Goal: Feedback & Contribution: Contribute content

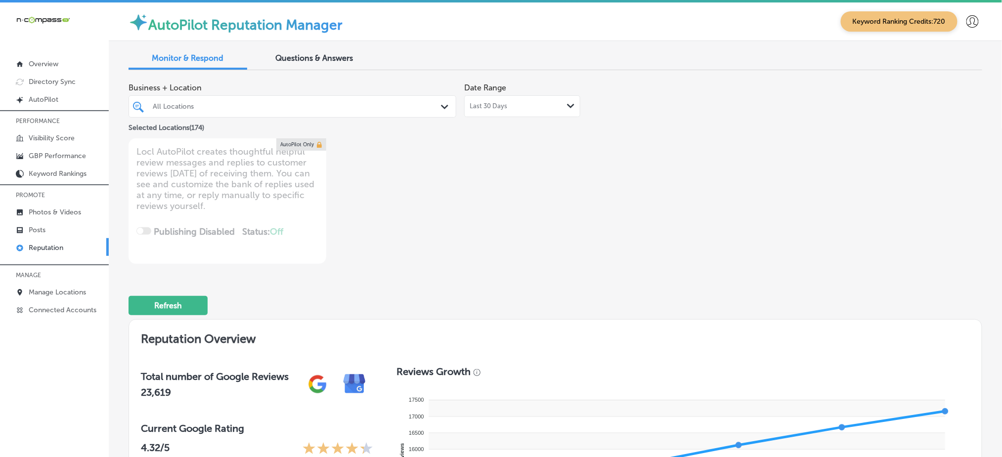
type textarea "x"
click at [54, 223] on link "Posts" at bounding box center [54, 229] width 109 height 18
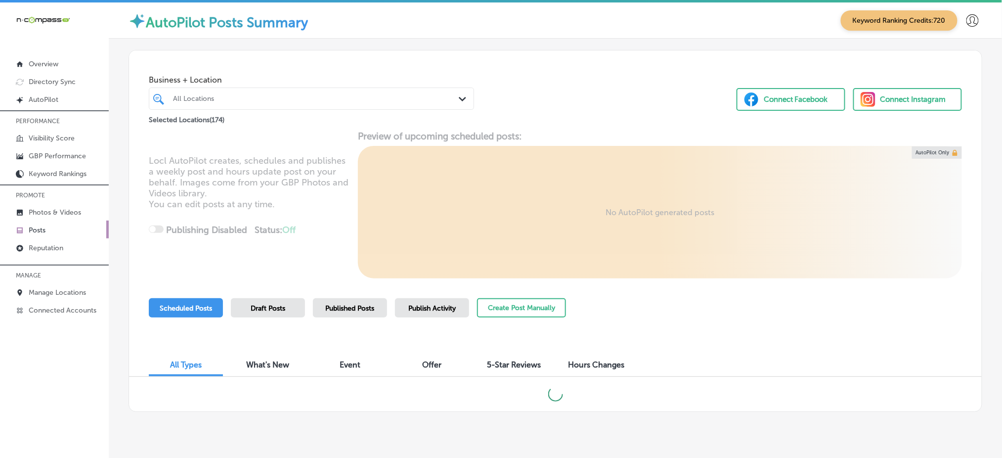
click at [332, 104] on div at bounding box center [297, 98] width 251 height 13
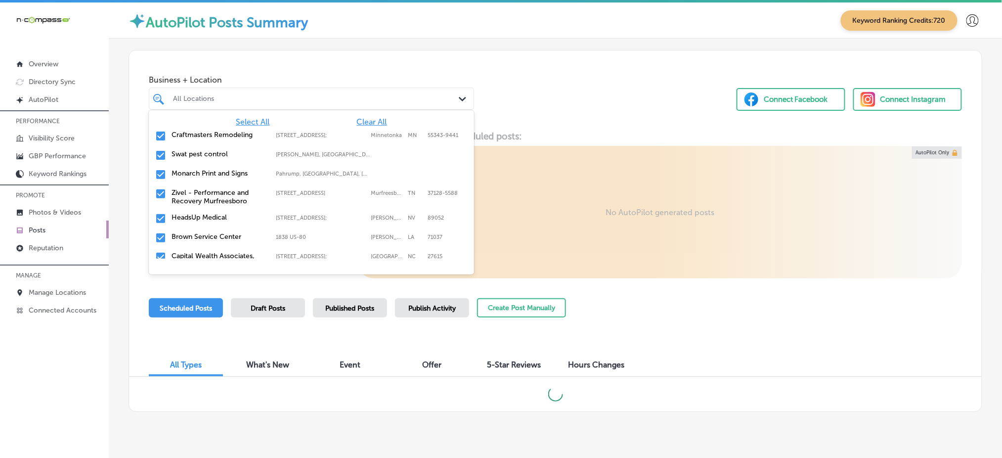
click at [366, 124] on span "Clear All" at bounding box center [372, 121] width 30 height 9
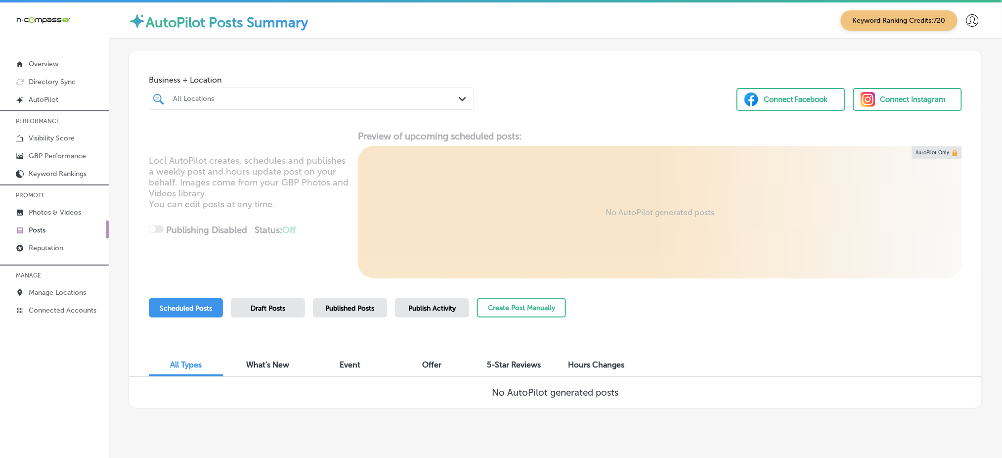
click at [250, 100] on div "All Locations" at bounding box center [316, 98] width 287 height 8
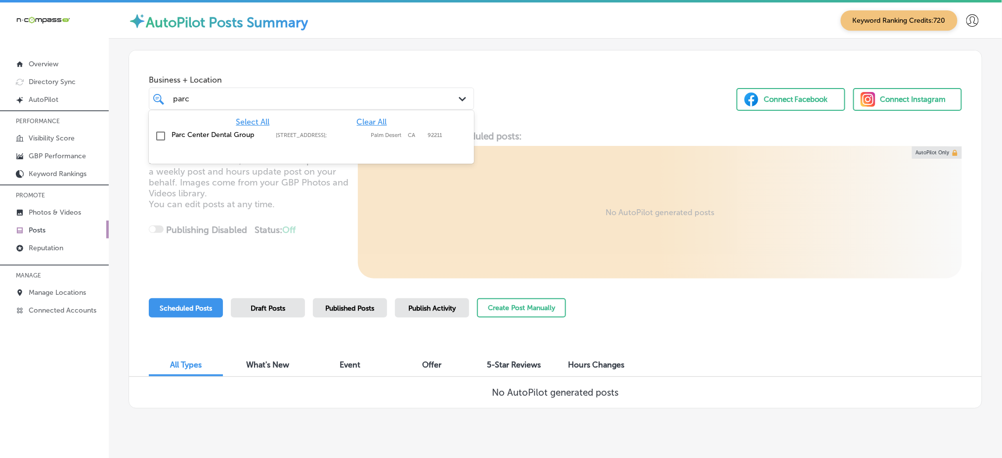
click at [177, 138] on div "Parc Center Dental Group [STREET_ADDRESS] [STREET_ADDRESS]" at bounding box center [311, 136] width 317 height 15
type input "parc"
click at [552, 106] on div "Business + Location option [STREET_ADDRESS]. option [STREET_ADDRESS]. 2 results…" at bounding box center [555, 87] width 853 height 75
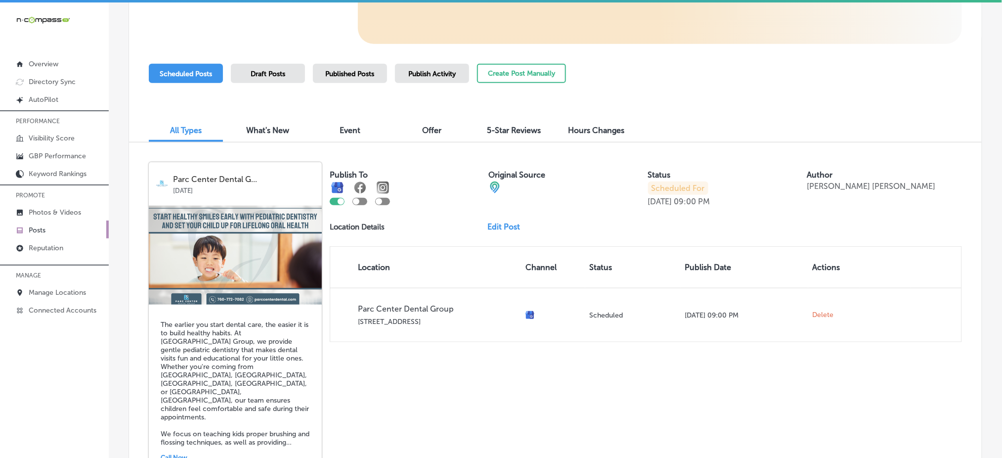
scroll to position [131, 0]
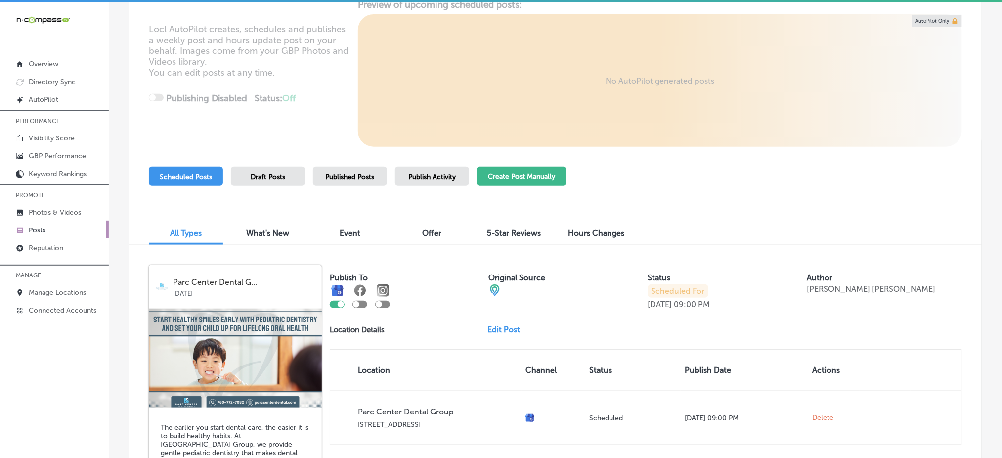
click at [530, 174] on button "Create Post Manually" at bounding box center [521, 176] width 89 height 19
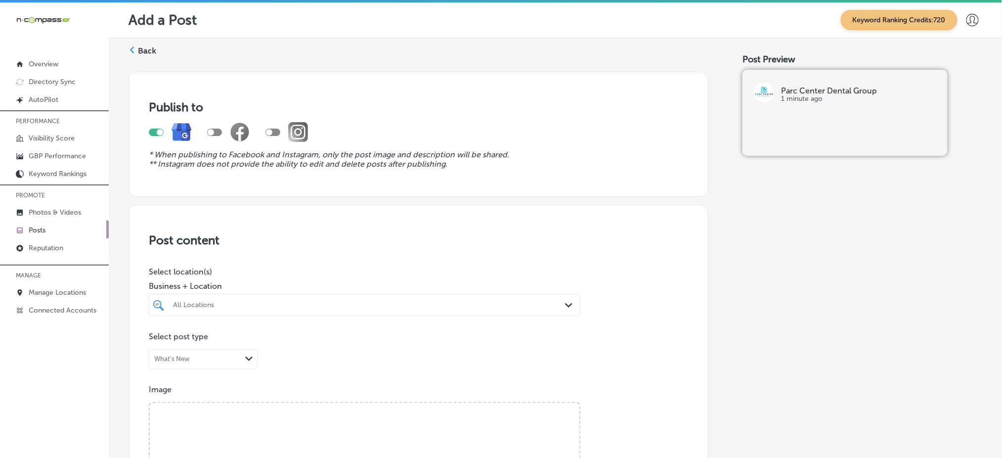
click at [260, 301] on div "All Locations" at bounding box center [369, 305] width 393 height 8
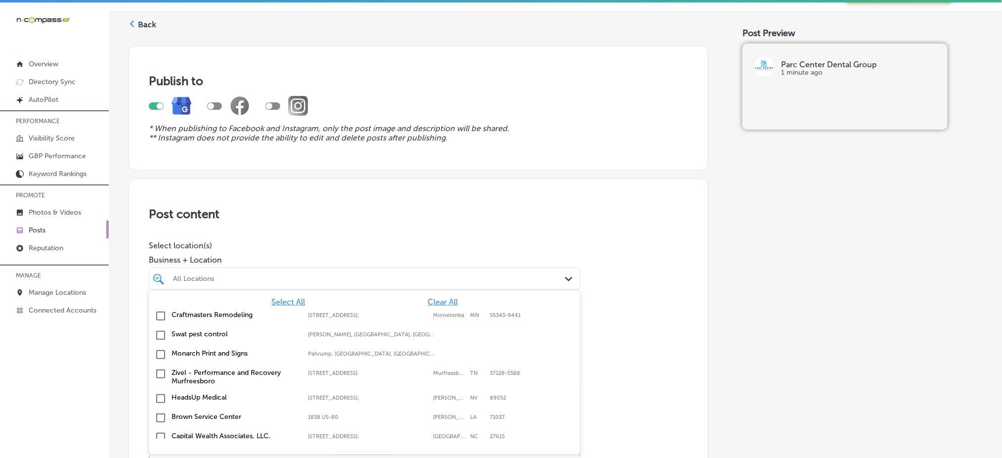
scroll to position [26, 0]
click at [428, 299] on span "Clear All" at bounding box center [443, 301] width 30 height 9
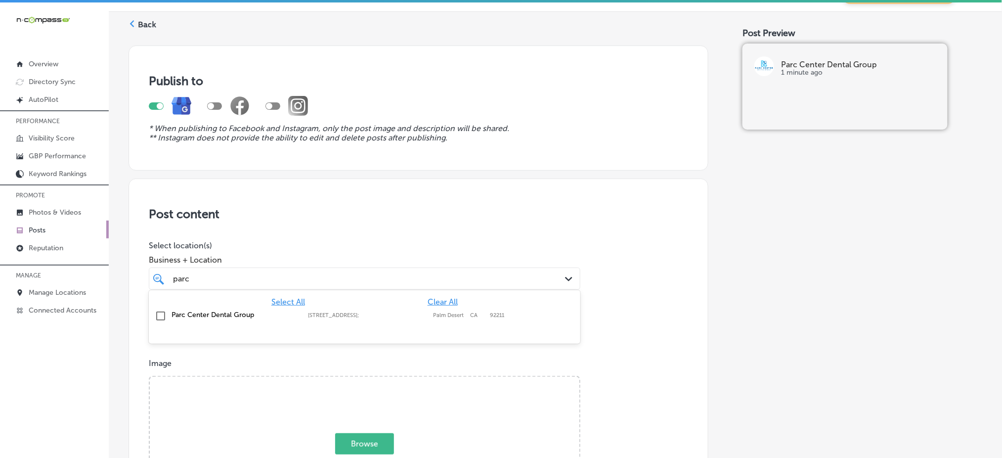
click at [413, 309] on div "Parc Center Dental Group [STREET_ADDRESS] [STREET_ADDRESS]" at bounding box center [365, 315] width 424 height 15
type input "parc"
click at [448, 208] on h3 "Post content" at bounding box center [418, 214] width 539 height 14
click at [449, 274] on div "parc parc" at bounding box center [345, 278] width 346 height 13
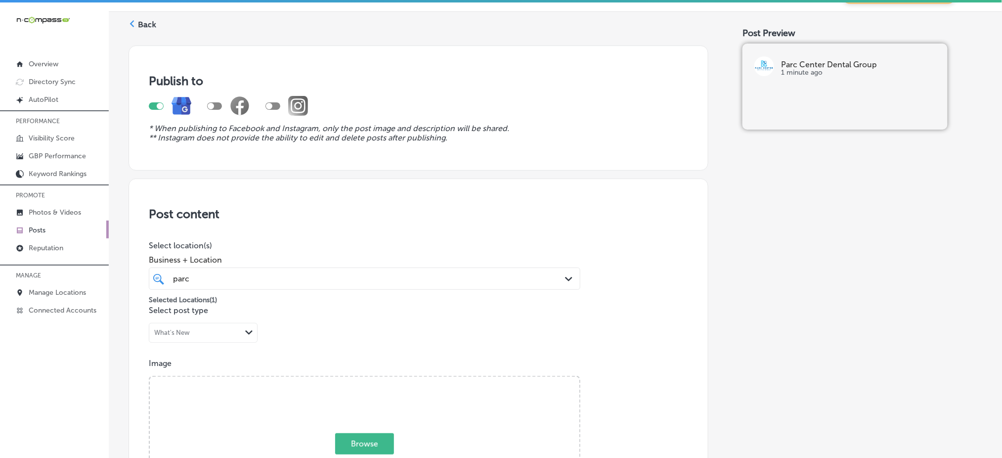
click at [449, 274] on div "parc parc" at bounding box center [345, 278] width 346 height 13
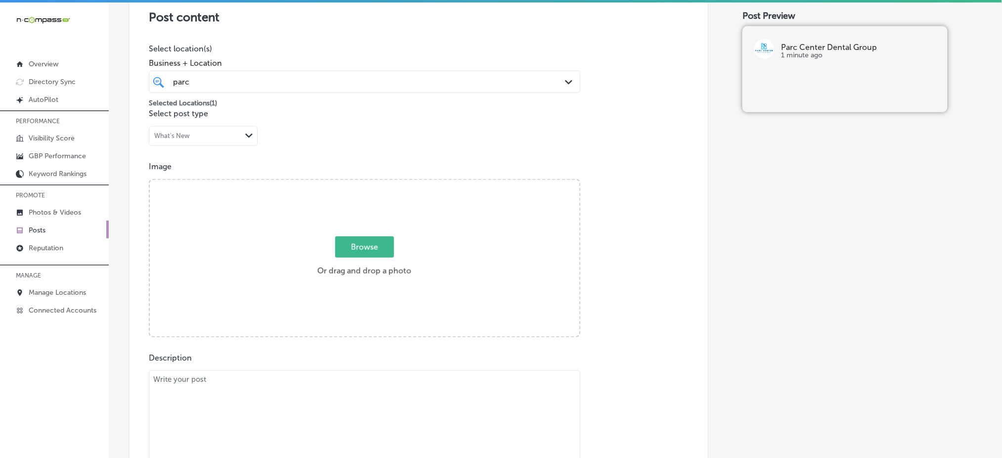
scroll to position [224, 0]
click at [383, 253] on span "Browse" at bounding box center [364, 245] width 59 height 21
click at [383, 182] on input "Browse Or drag and drop a photo" at bounding box center [365, 180] width 430 height 3
type input "C:\fakepath\[MEDICAL_DATA]-parc-center-dental-grand-junction-co.png"
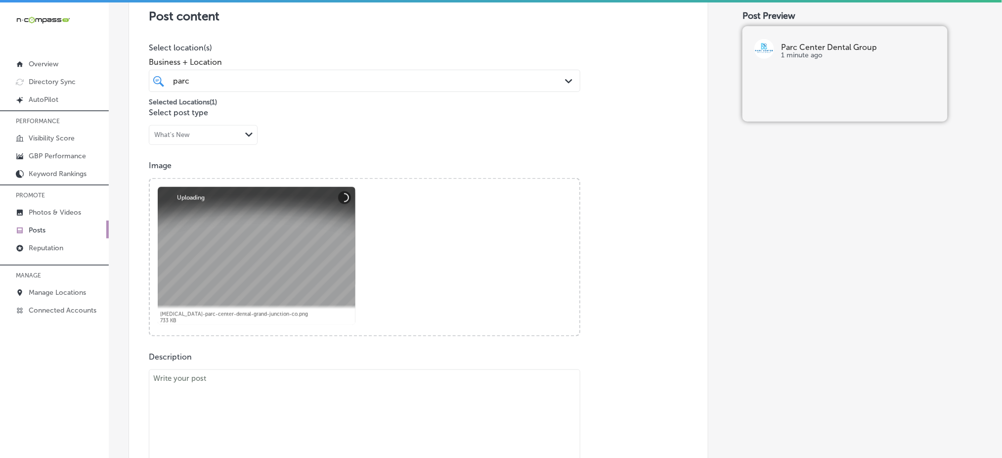
click at [298, 77] on div "parc parc" at bounding box center [345, 80] width 346 height 13
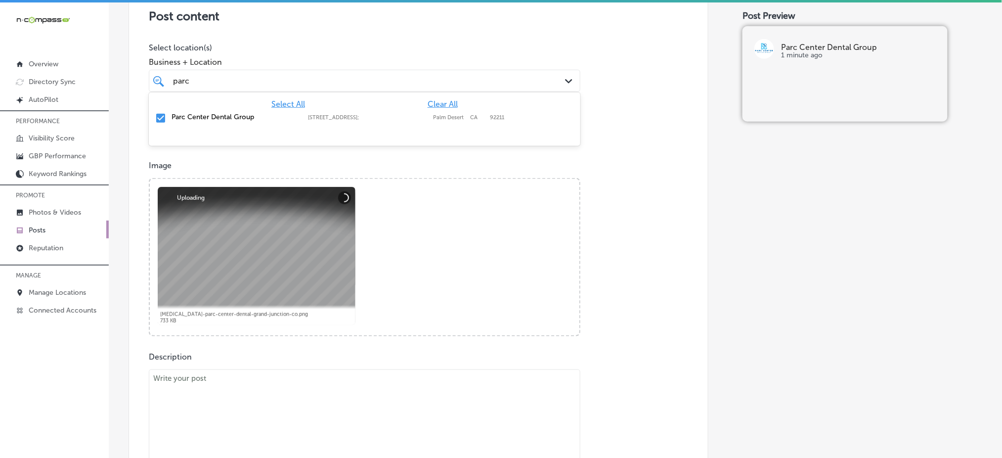
click at [298, 77] on div "parc parc" at bounding box center [345, 80] width 346 height 13
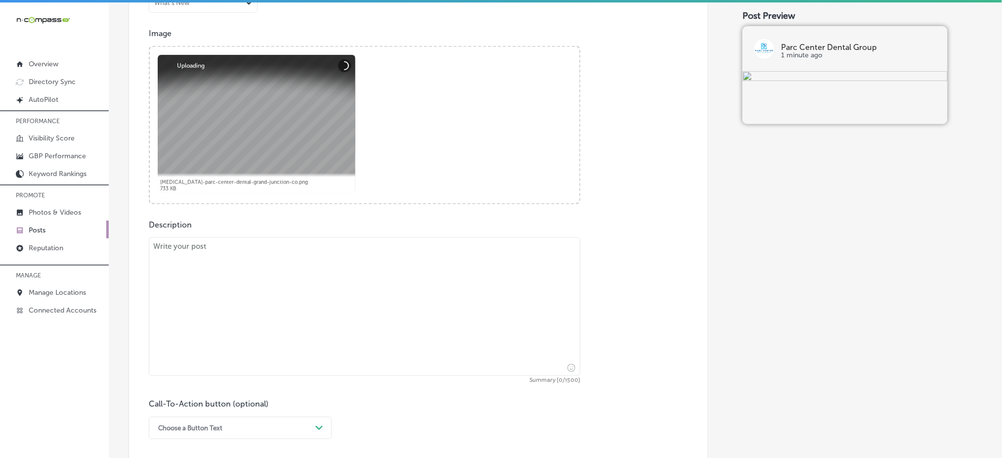
scroll to position [422, 0]
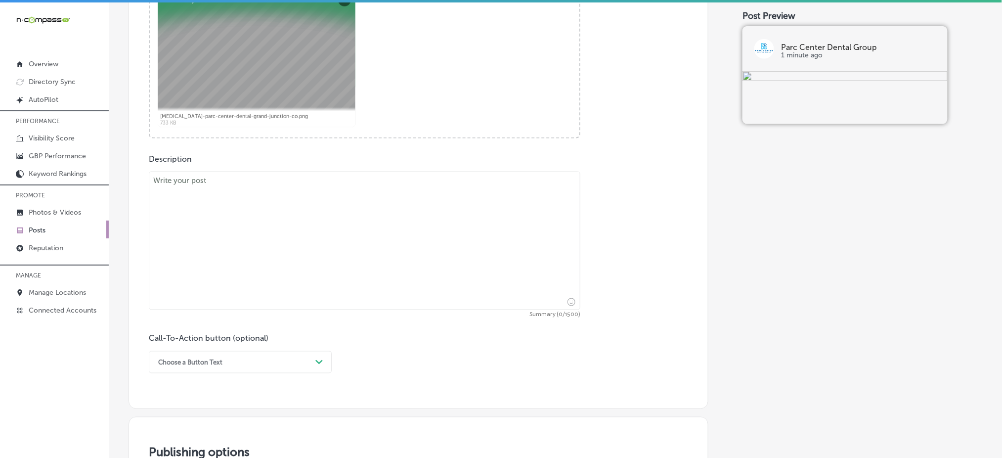
click at [203, 241] on textarea at bounding box center [365, 241] width 432 height 138
paste textarea "This October, we’re offering an exciting promotion for new patients! Schedule a…"
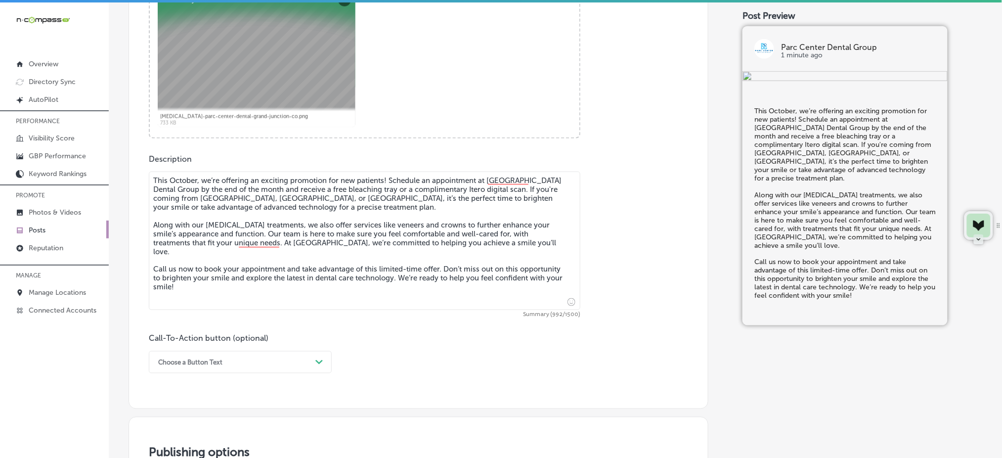
type textarea "This October, we’re offering an exciting promotion for new patients! Schedule a…"
click at [242, 360] on div "Choose a Button Text Path Created with Sketch." at bounding box center [240, 362] width 183 height 22
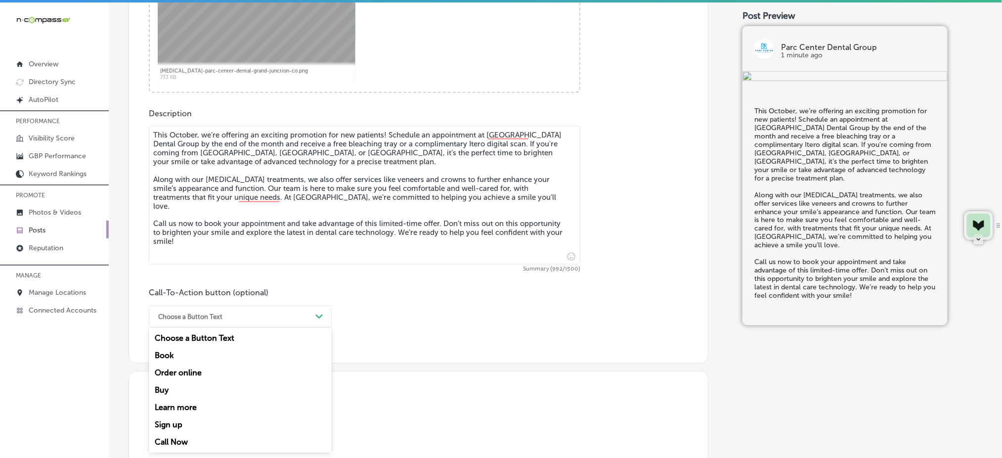
click at [206, 441] on div "Call Now" at bounding box center [240, 441] width 183 height 17
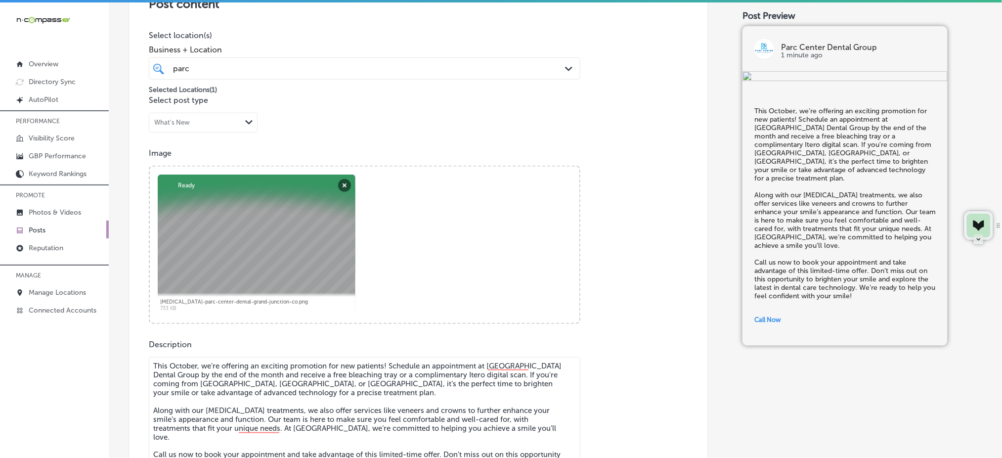
scroll to position [203, 0]
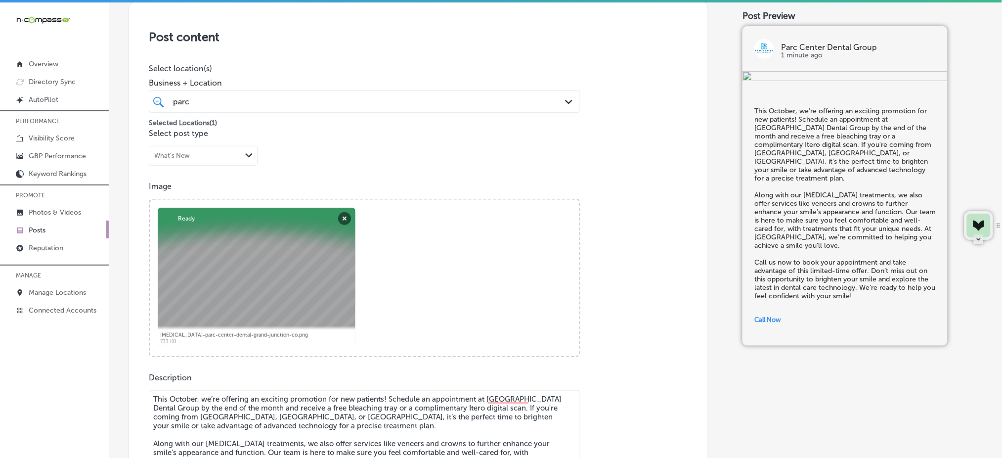
click at [297, 104] on div "parc parc" at bounding box center [345, 101] width 346 height 13
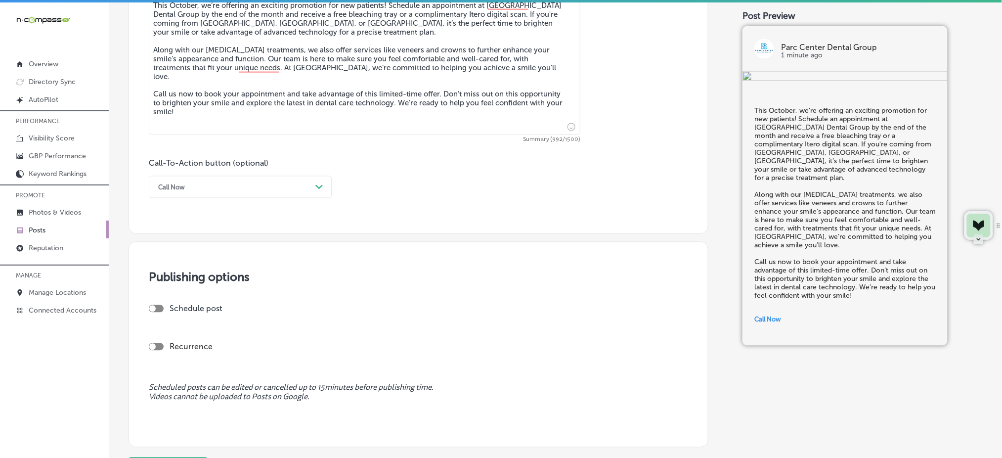
scroll to position [665, 0]
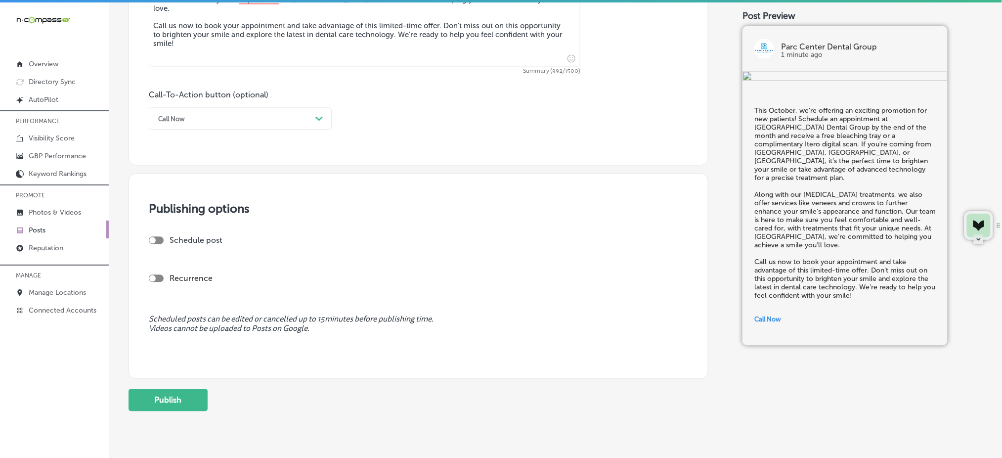
click at [153, 237] on div at bounding box center [156, 240] width 15 height 7
checkbox input "true"
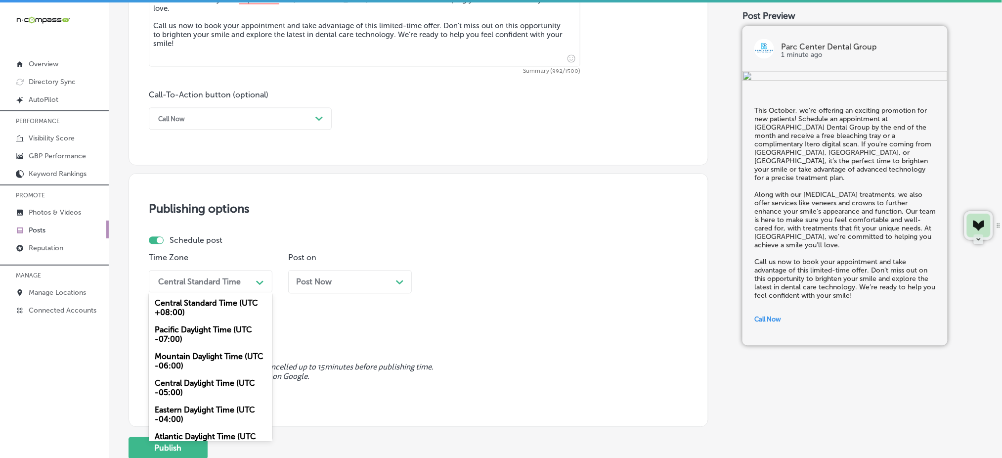
click at [199, 280] on div "Central Standard Time" at bounding box center [199, 281] width 83 height 9
click at [185, 359] on div "Mountain Daylight Time (UTC -06:00)" at bounding box center [211, 361] width 124 height 27
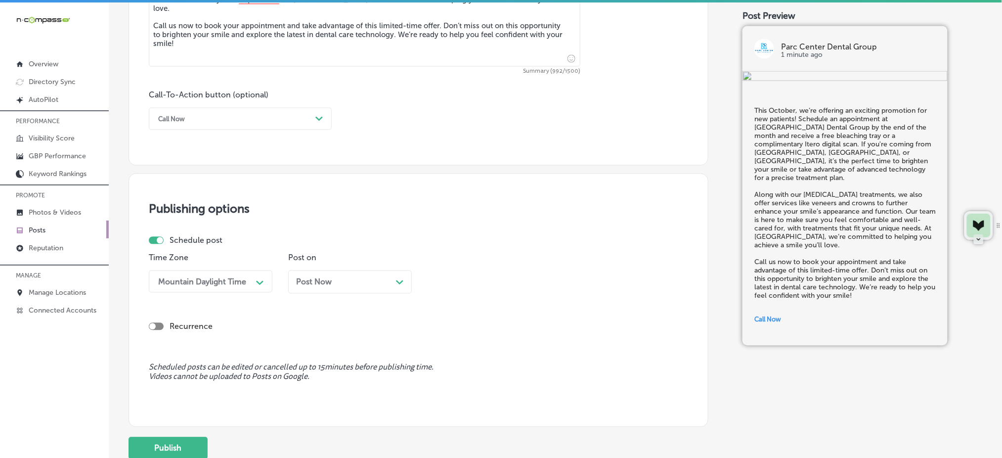
click at [337, 284] on div "Post Now Path Created with Sketch." at bounding box center [350, 281] width 108 height 9
click at [449, 277] on div "09:30 AM" at bounding box center [455, 281] width 36 height 9
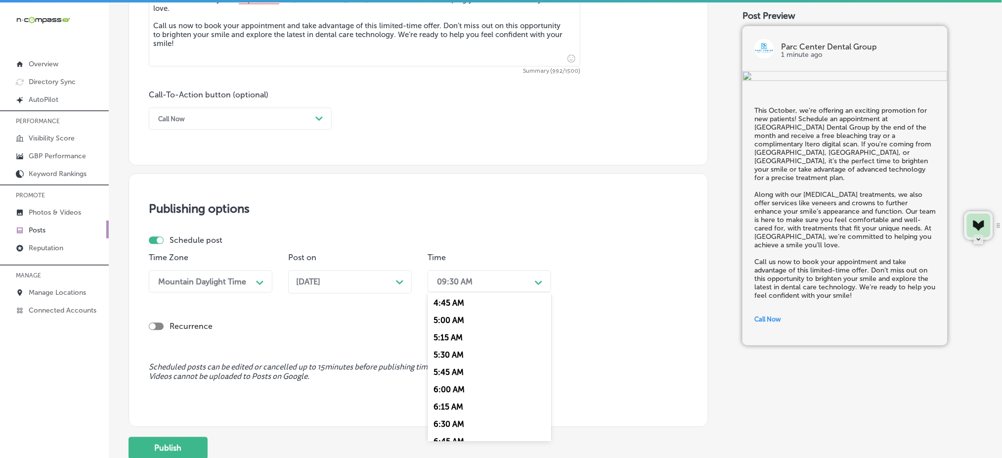
scroll to position [395, 0]
click at [463, 395] on div "7:00 AM" at bounding box center [490, 392] width 124 height 17
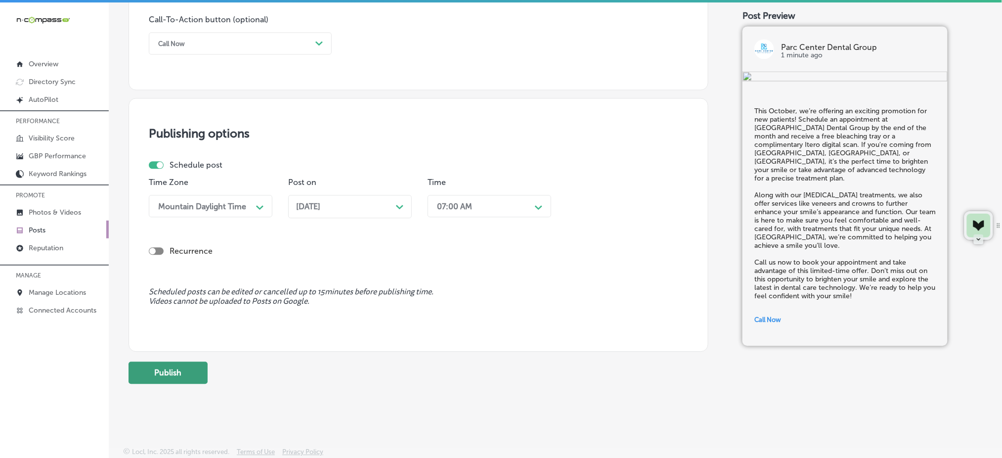
click at [198, 372] on button "Publish" at bounding box center [168, 372] width 79 height 22
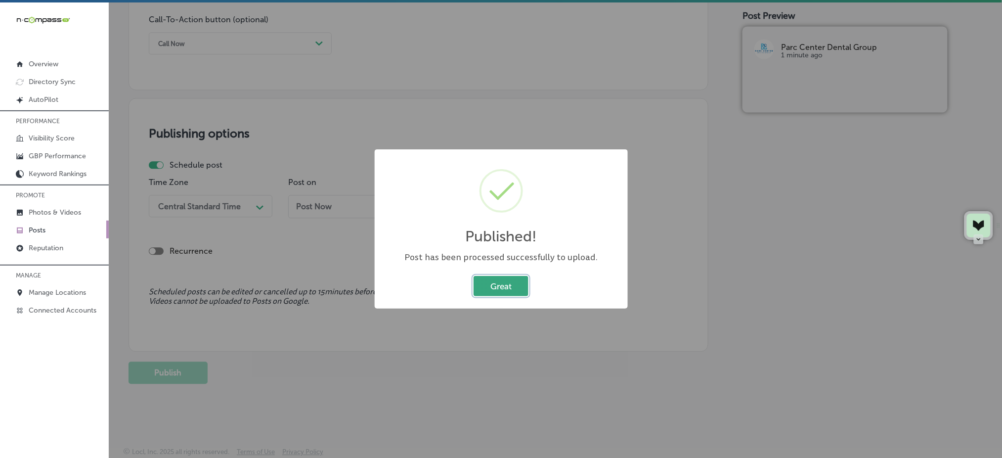
click at [484, 291] on button "Great" at bounding box center [501, 286] width 55 height 20
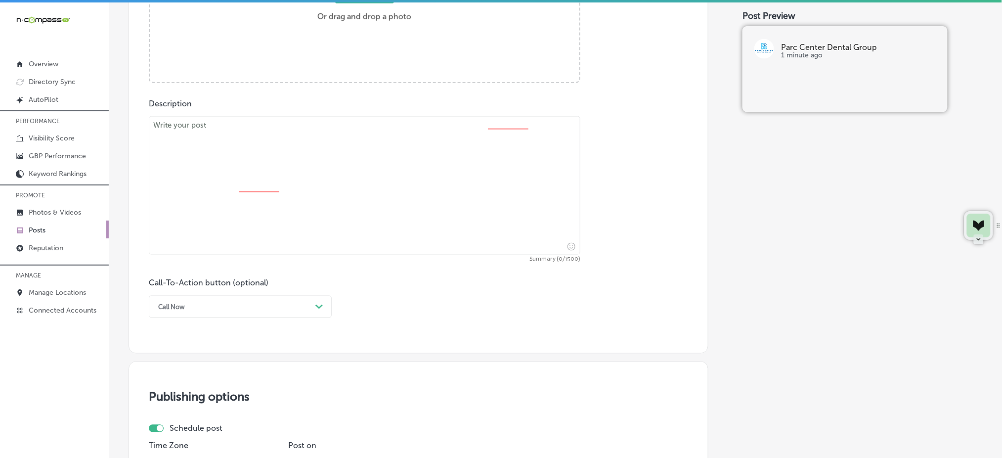
scroll to position [411, 0]
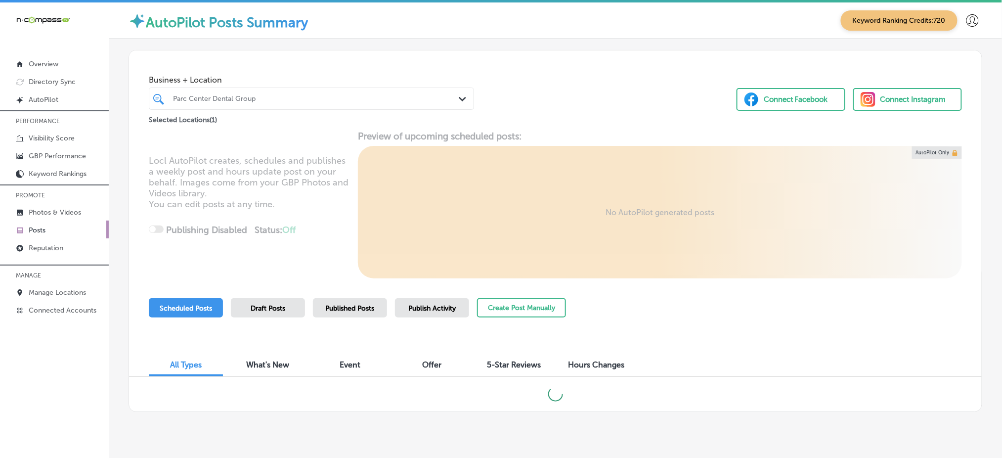
scroll to position [18, 0]
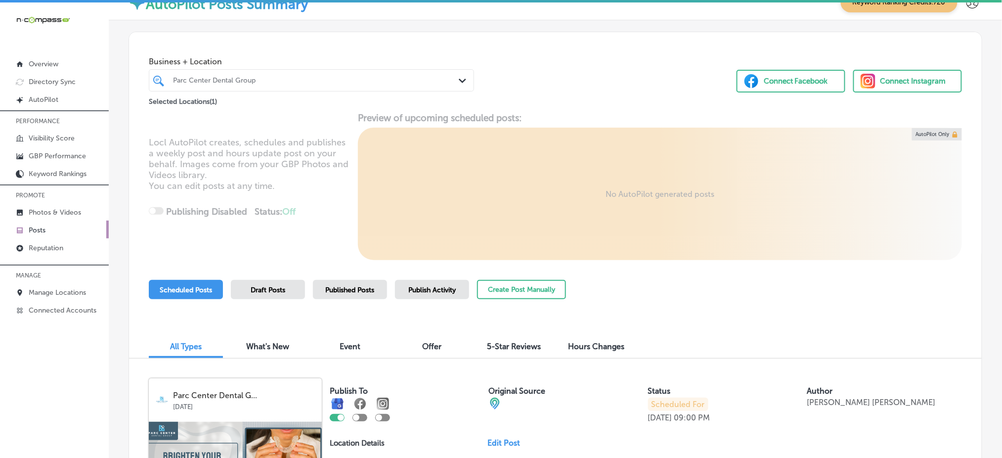
click at [49, 334] on div "iconmonstr-menu-thin copy Created with Sketch. Overview Directory Sync Created …" at bounding box center [54, 231] width 109 height 458
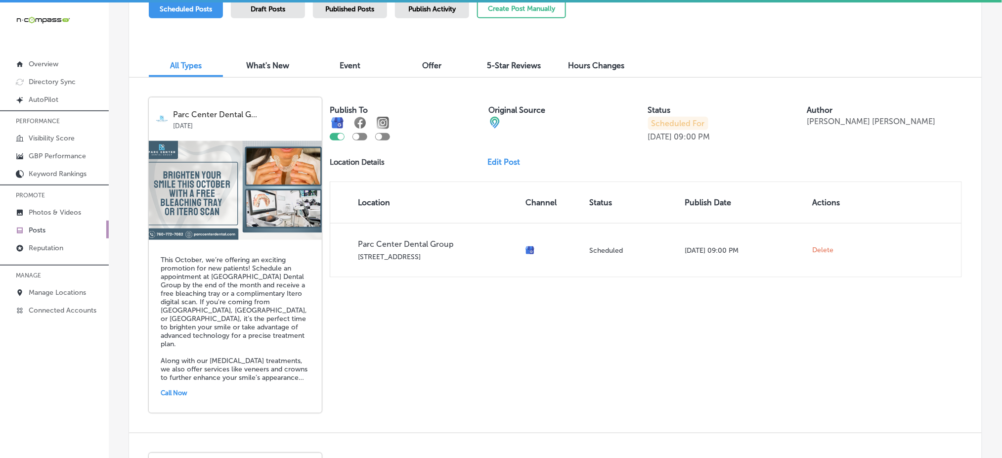
scroll to position [84, 0]
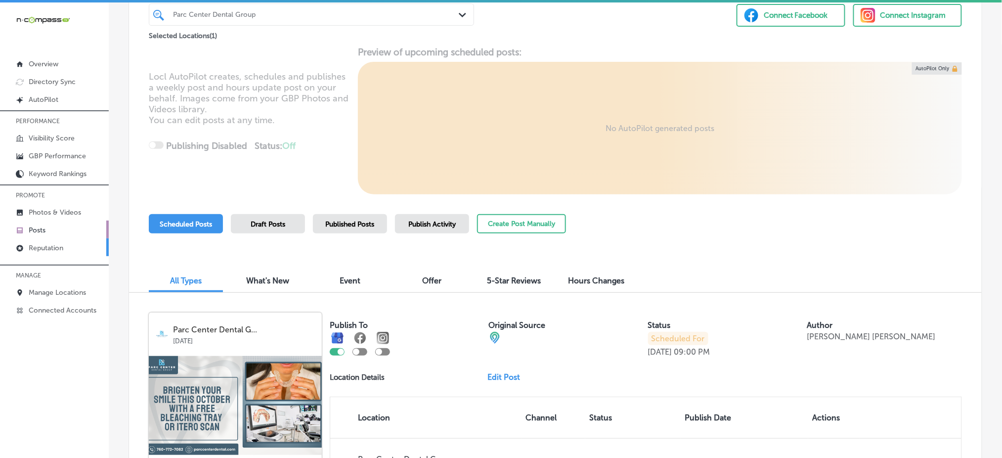
click at [79, 238] on link "Reputation" at bounding box center [54, 247] width 109 height 18
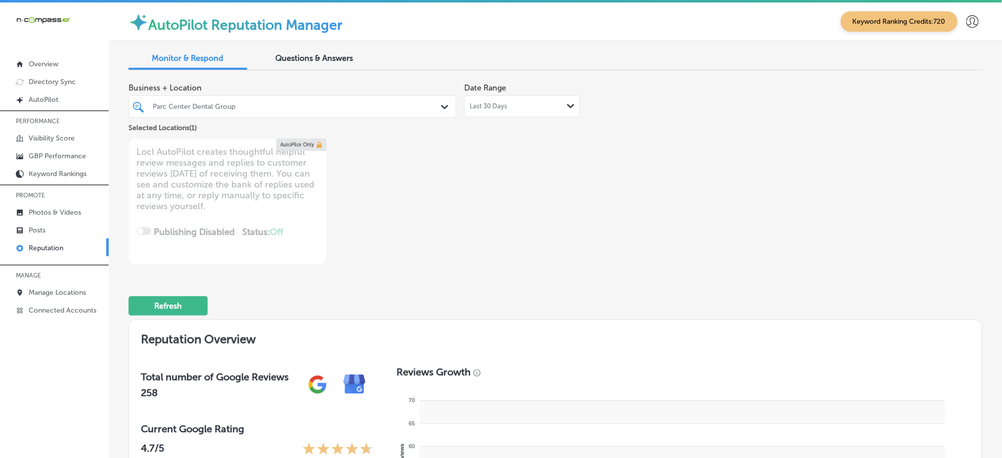
type textarea "x"
